Goal: Task Accomplishment & Management: Use online tool/utility

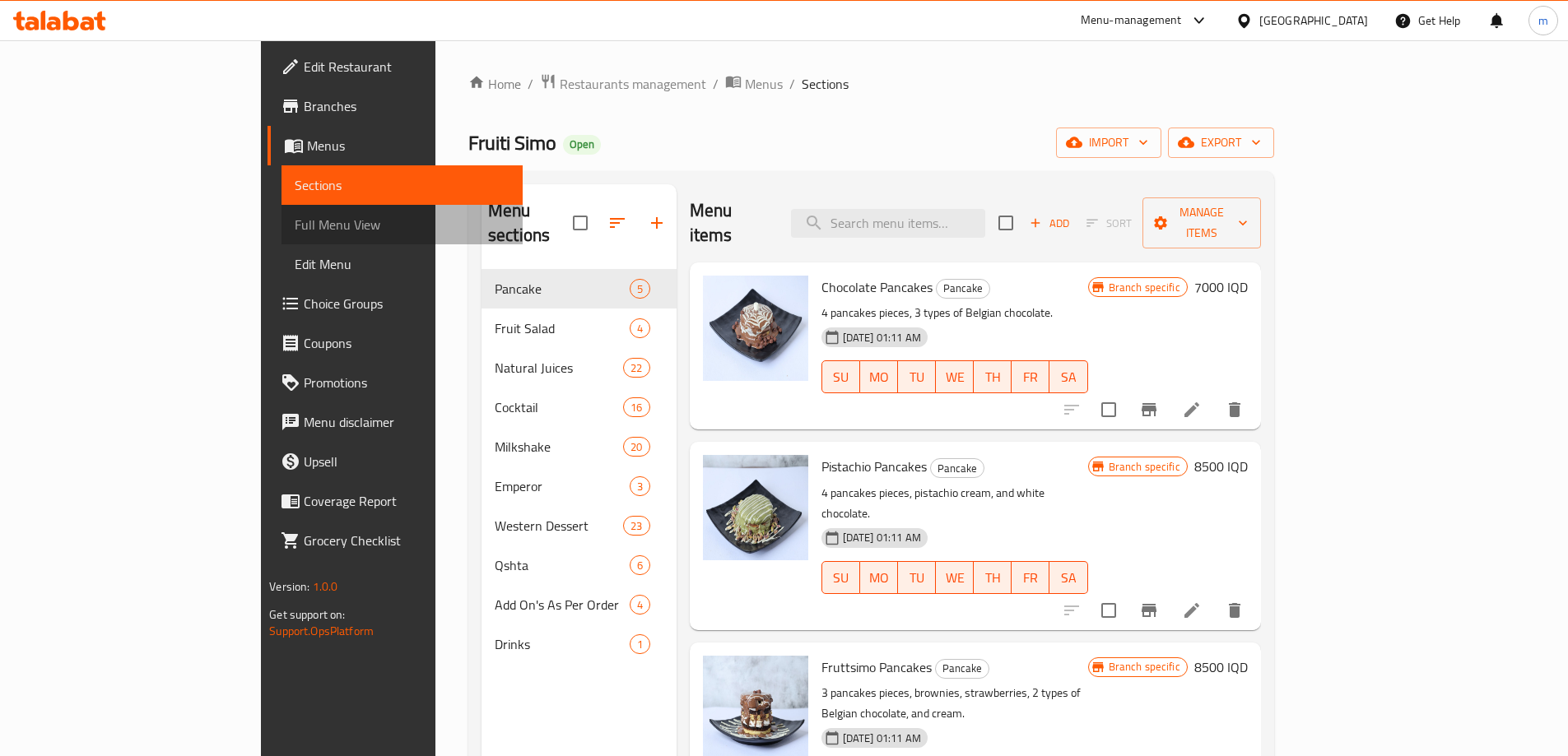
click at [295, 232] on span "Full Menu View" at bounding box center [402, 225] width 215 height 20
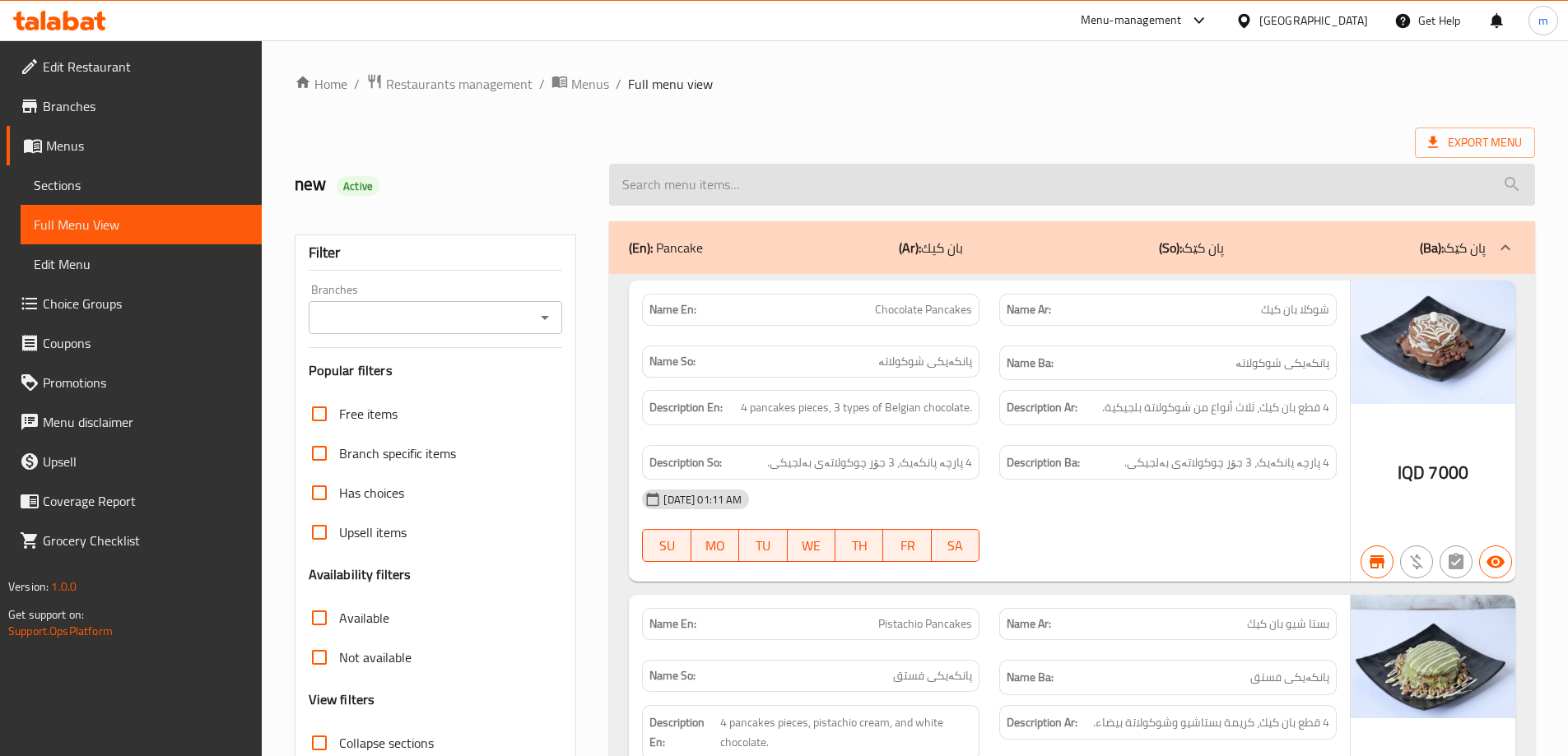
click at [766, 188] on input "search" at bounding box center [1072, 185] width 926 height 42
paste input "Banana And Milk With Chocolate"
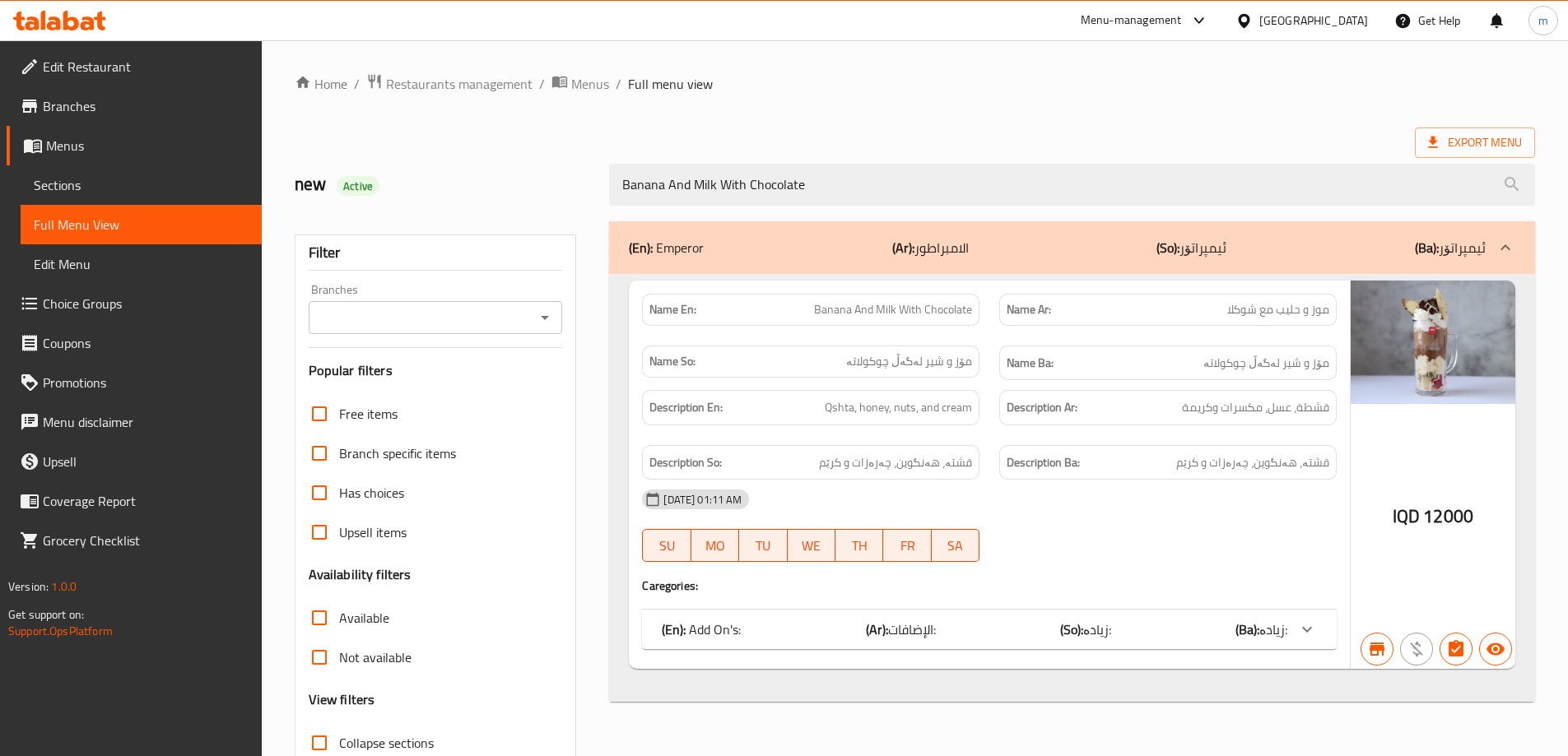
click at [552, 322] on icon "Open" at bounding box center [545, 317] width 20 height 20
type input "Banana And Milk With Chocolate"
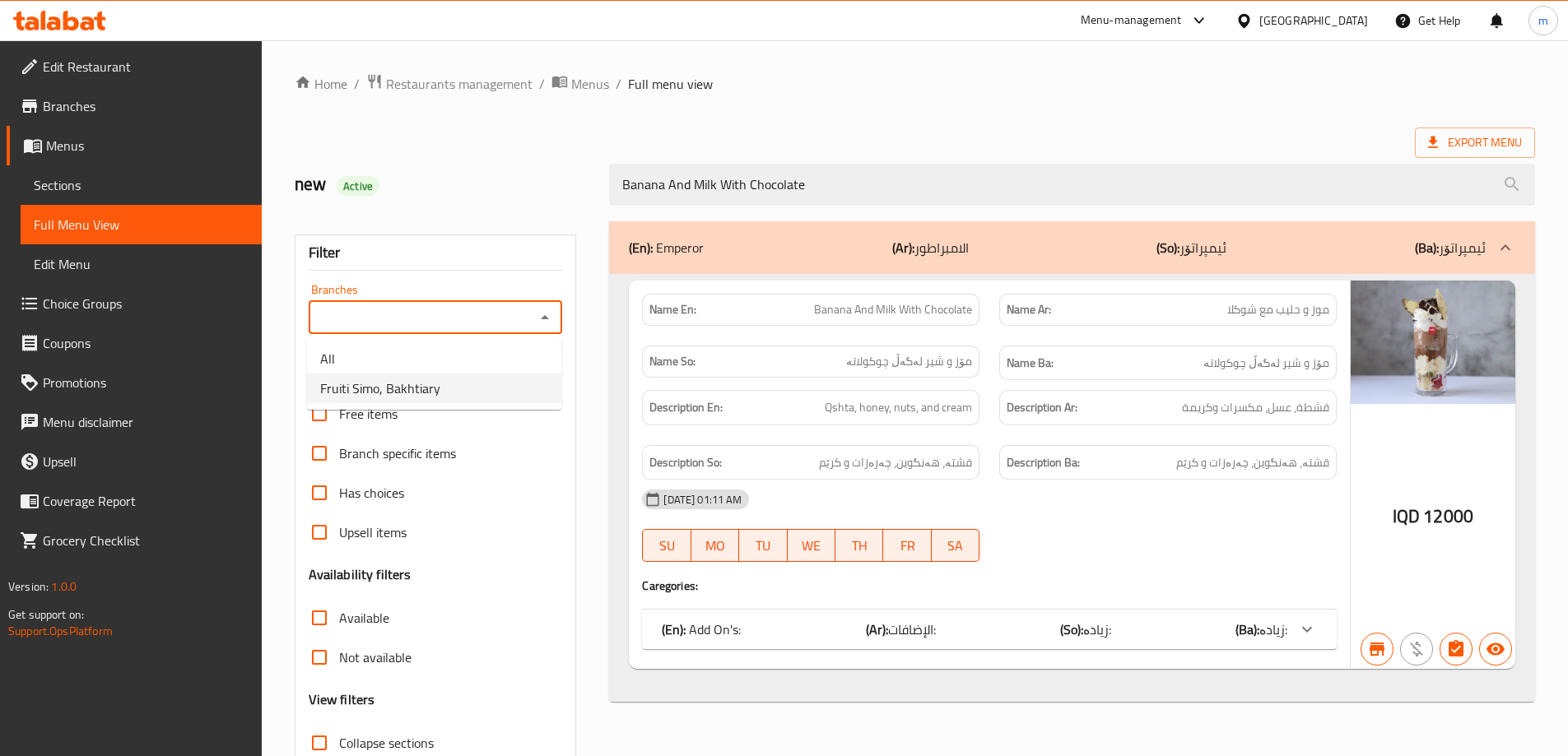
click at [467, 390] on li "Fruiti Simo, Bakhtiary" at bounding box center [434, 388] width 254 height 29
type input "Fruiti Simo, Bakhtiary"
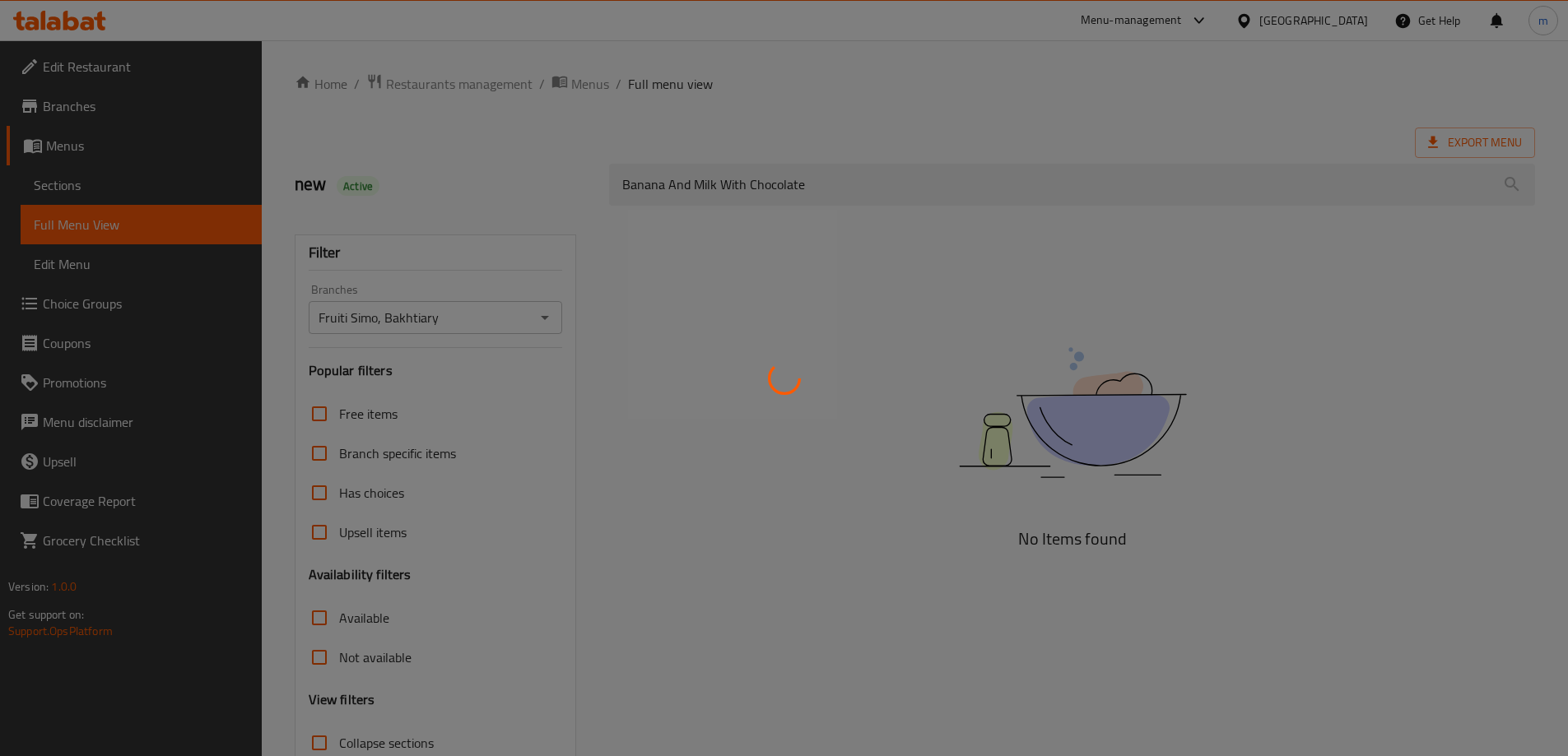
click at [508, 243] on div at bounding box center [784, 378] width 1568 height 756
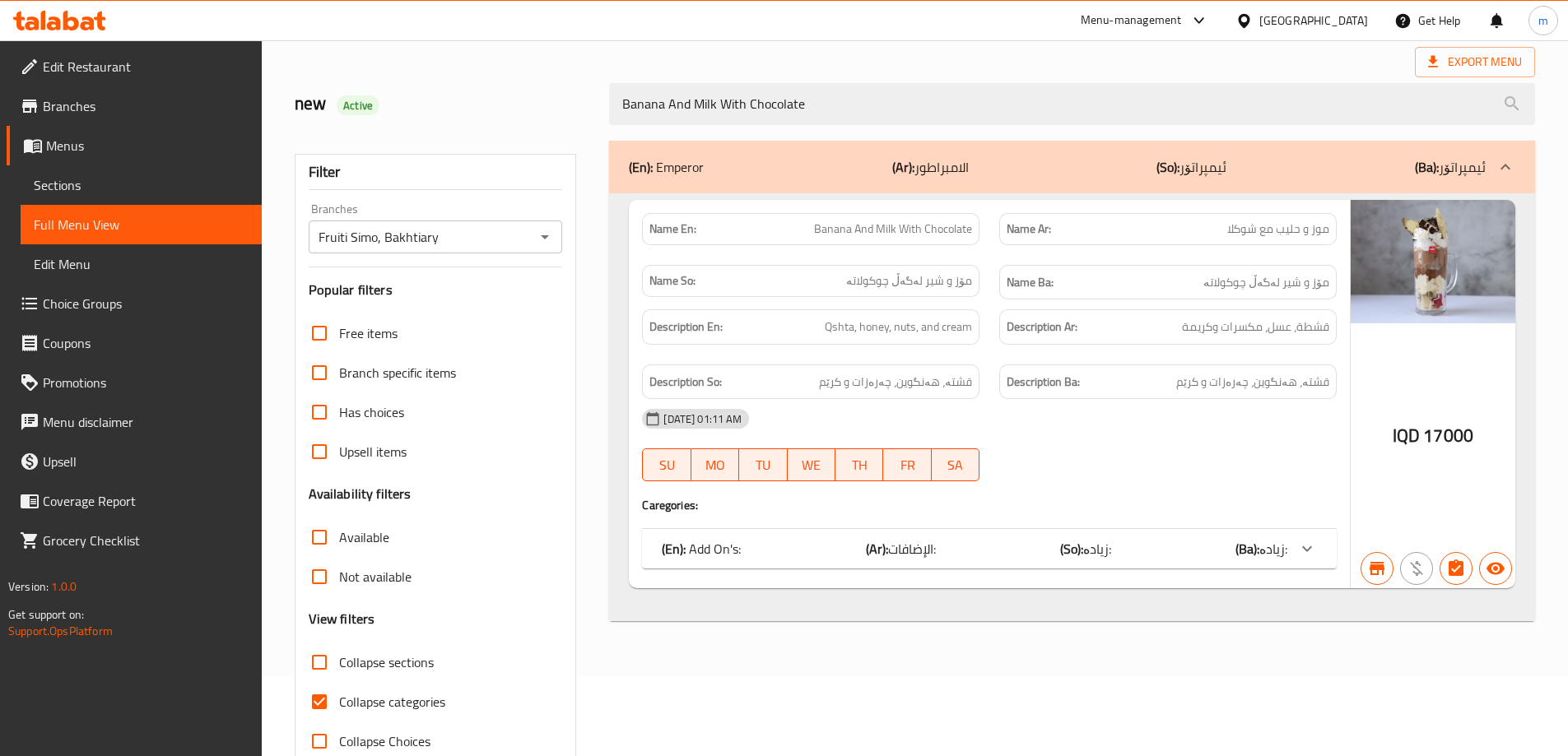
scroll to position [120, 0]
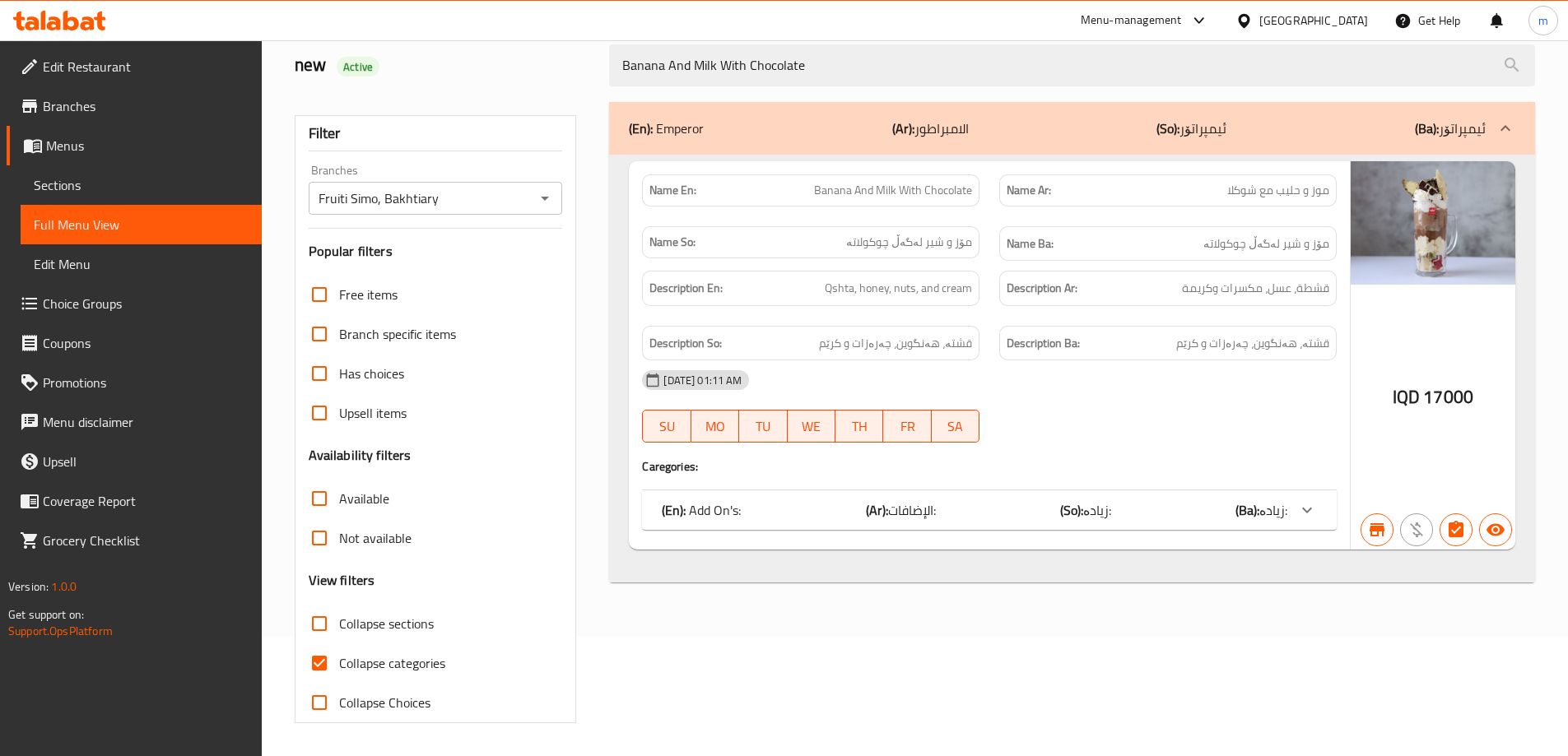
click at [398, 660] on span "Collapse categories" at bounding box center [392, 663] width 106 height 20
click at [339, 660] on input "Collapse categories" at bounding box center [319, 663] width 40 height 40
checkbox input "false"
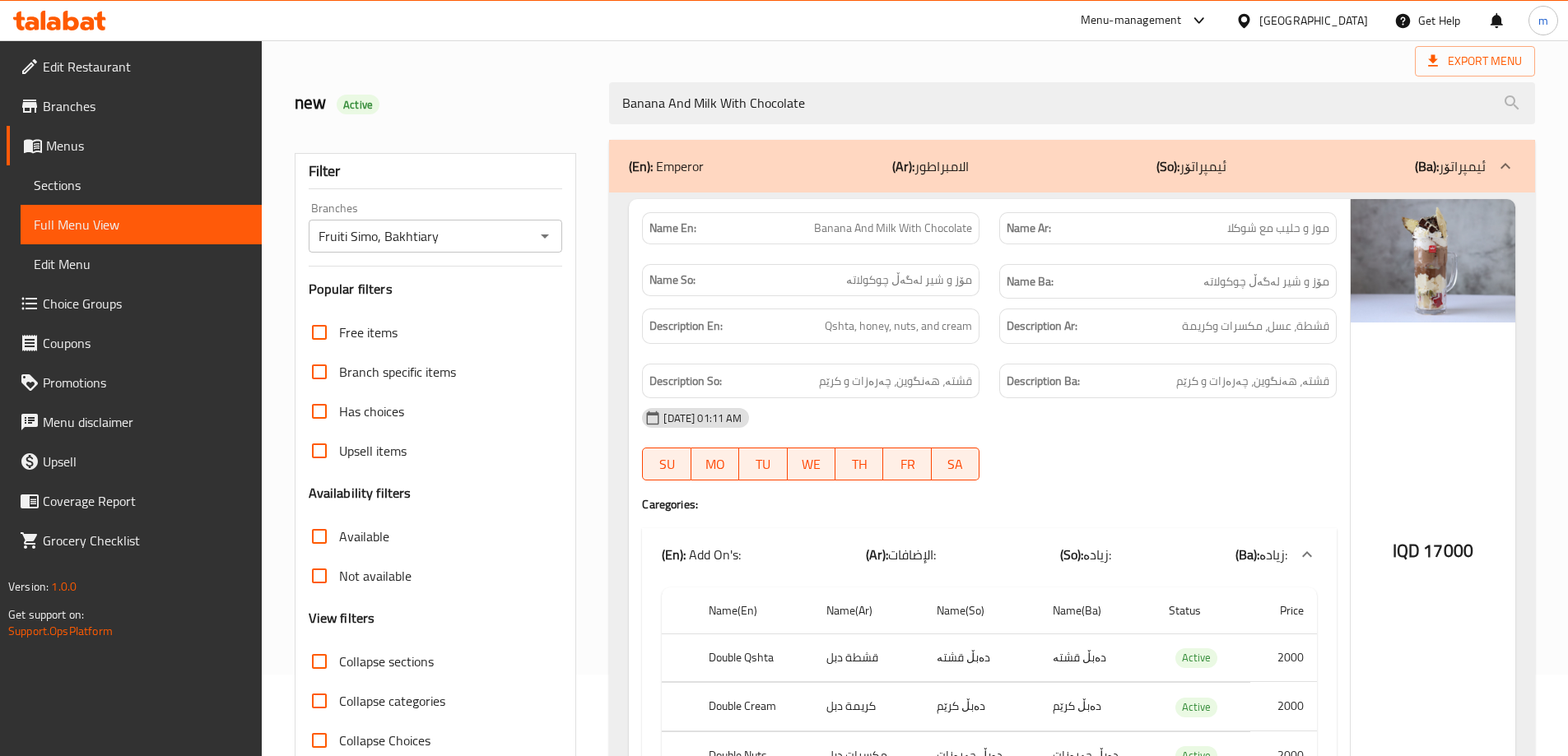
scroll to position [0, 0]
